Goal: Information Seeking & Learning: Learn about a topic

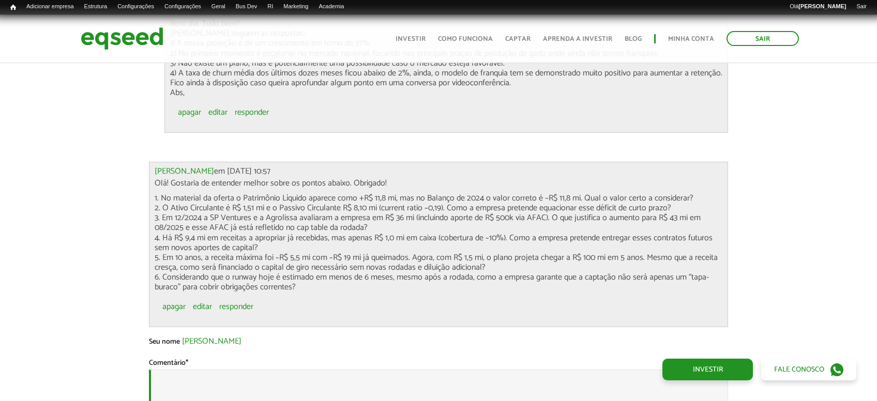
scroll to position [3305, 0]
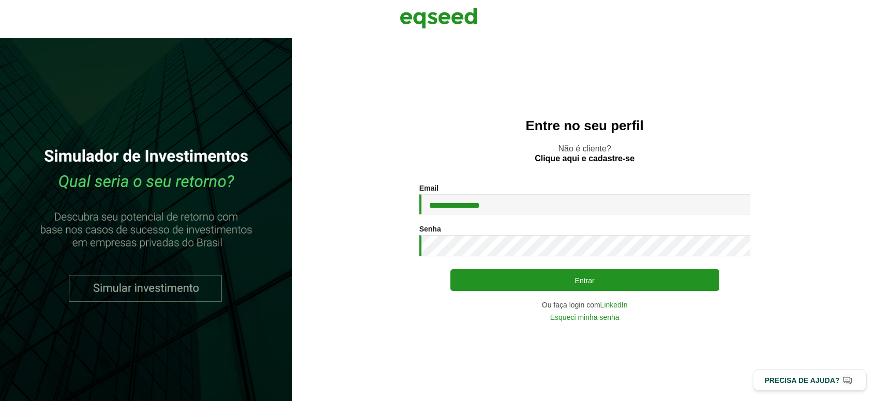
type input "**********"
click at [450, 269] on button "Entrar" at bounding box center [584, 280] width 269 height 22
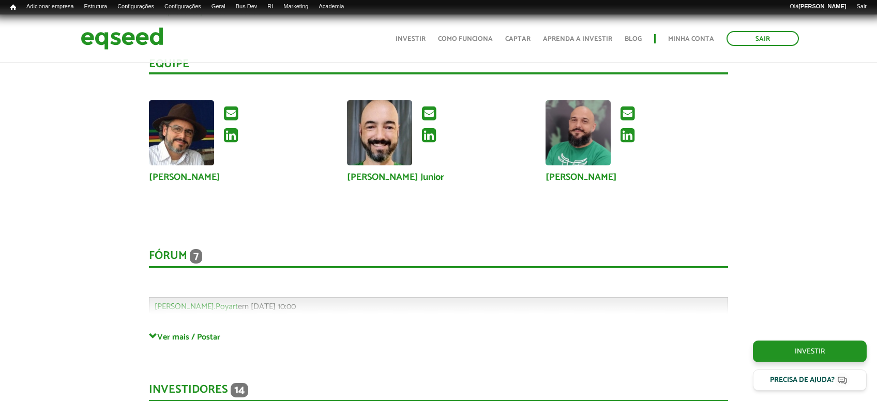
scroll to position [2795, 0]
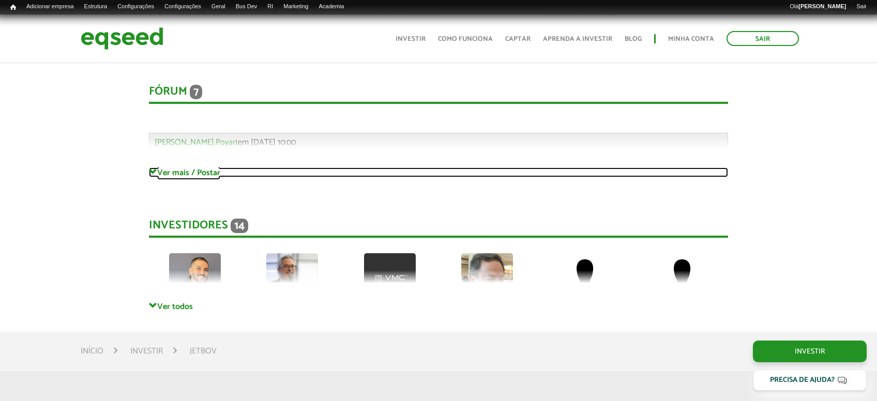
click at [165, 174] on link "Ver mais / Postar" at bounding box center [439, 173] width 580 height 10
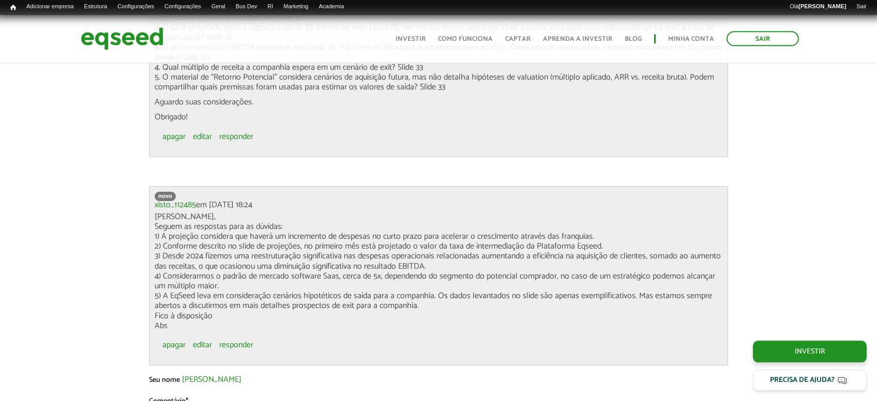
scroll to position [4220, 0]
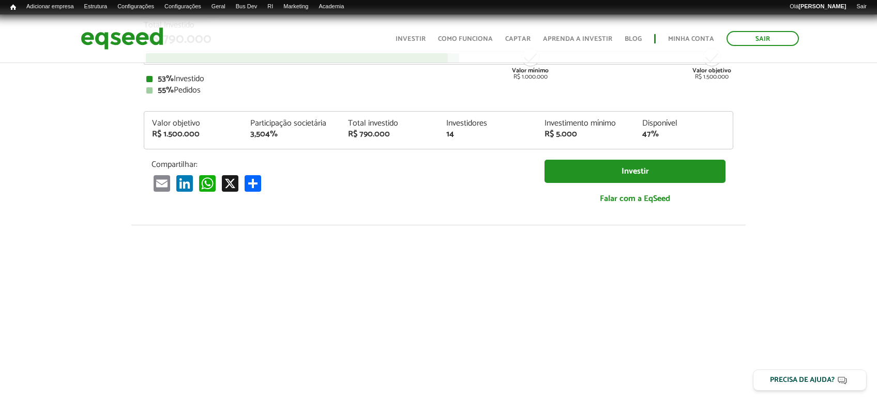
scroll to position [0, 0]
